Goal: Information Seeking & Learning: Learn about a topic

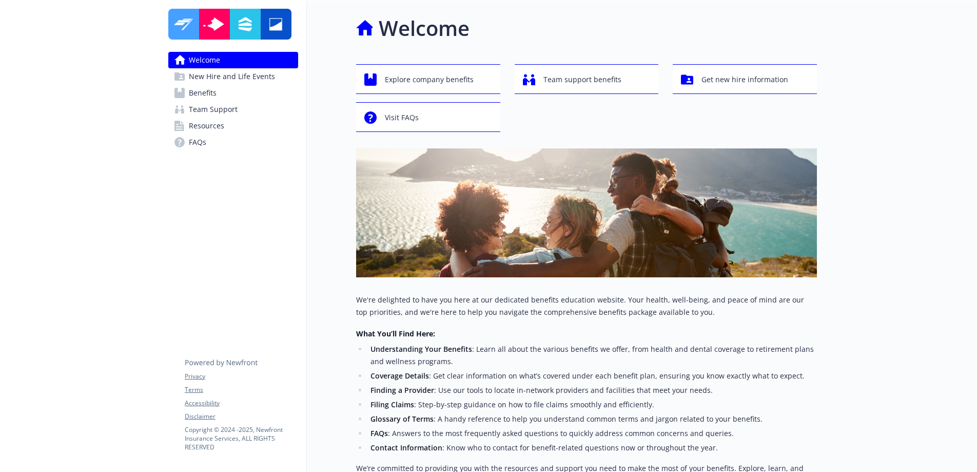
click at [213, 128] on span "Resources" at bounding box center [206, 126] width 35 height 16
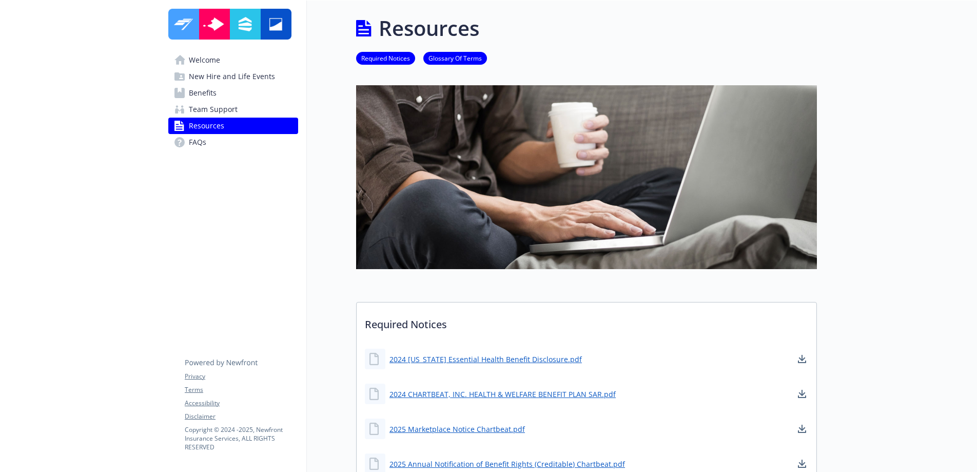
click at [203, 94] on span "Benefits" at bounding box center [203, 93] width 28 height 16
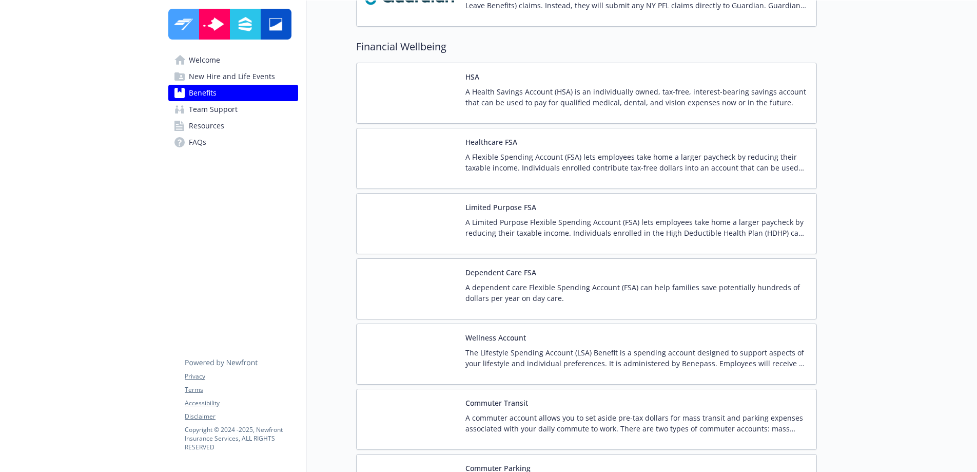
scroll to position [1895, 0]
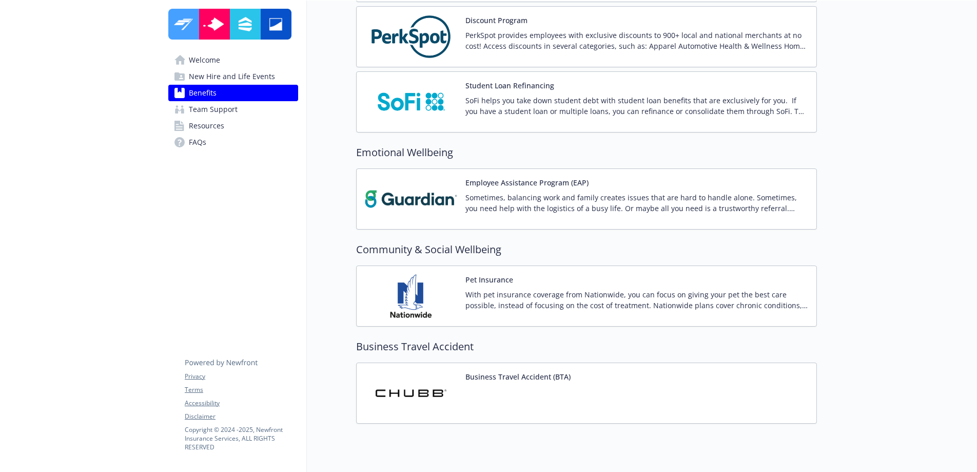
click at [497, 205] on p "Sometimes, balancing work and family creates issues that are hard to handle alo…" at bounding box center [637, 203] width 343 height 22
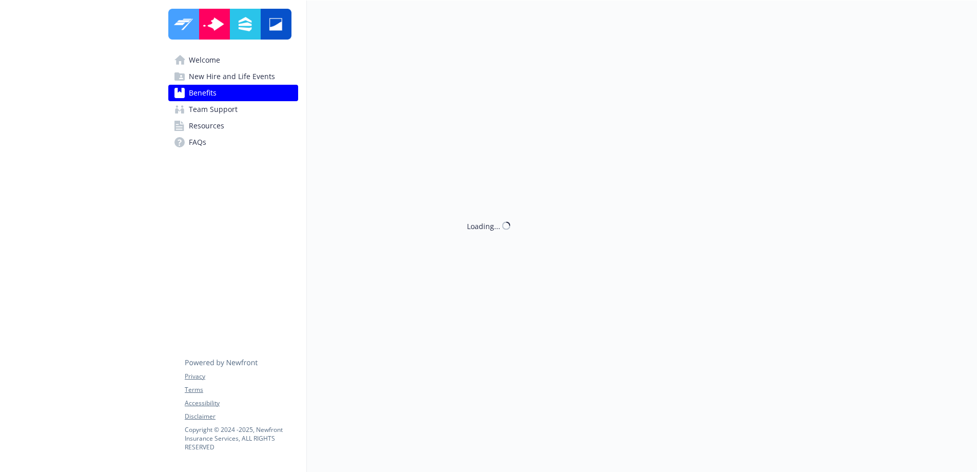
scroll to position [1895, 0]
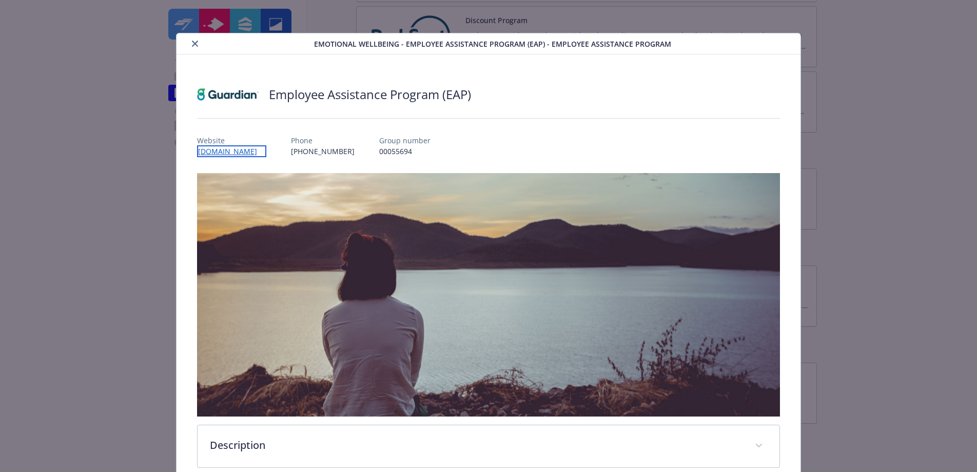
click at [259, 146] on link "[DOMAIN_NAME]" at bounding box center [231, 151] width 69 height 12
